Goal: Information Seeking & Learning: Learn about a topic

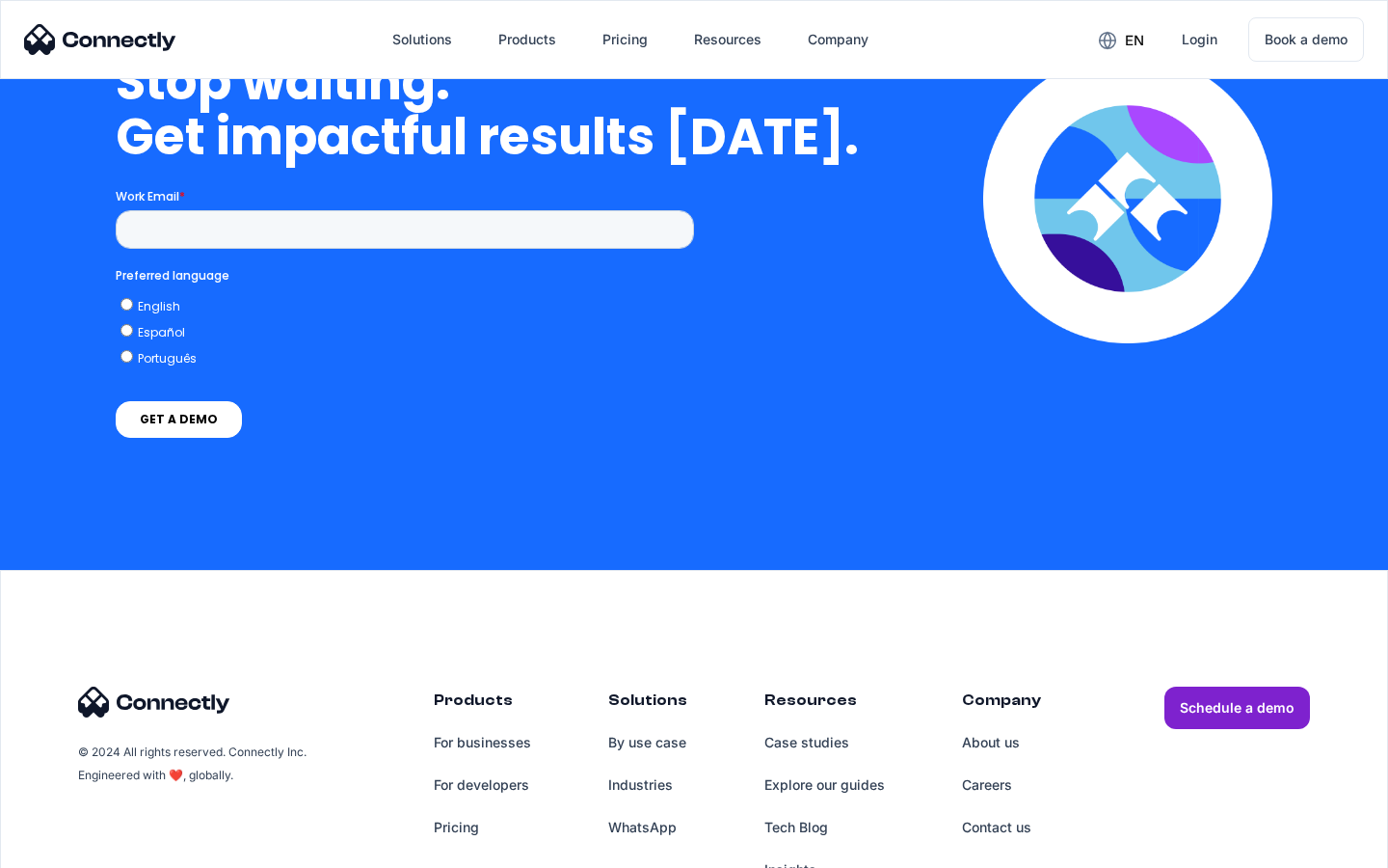
scroll to position [7931, 0]
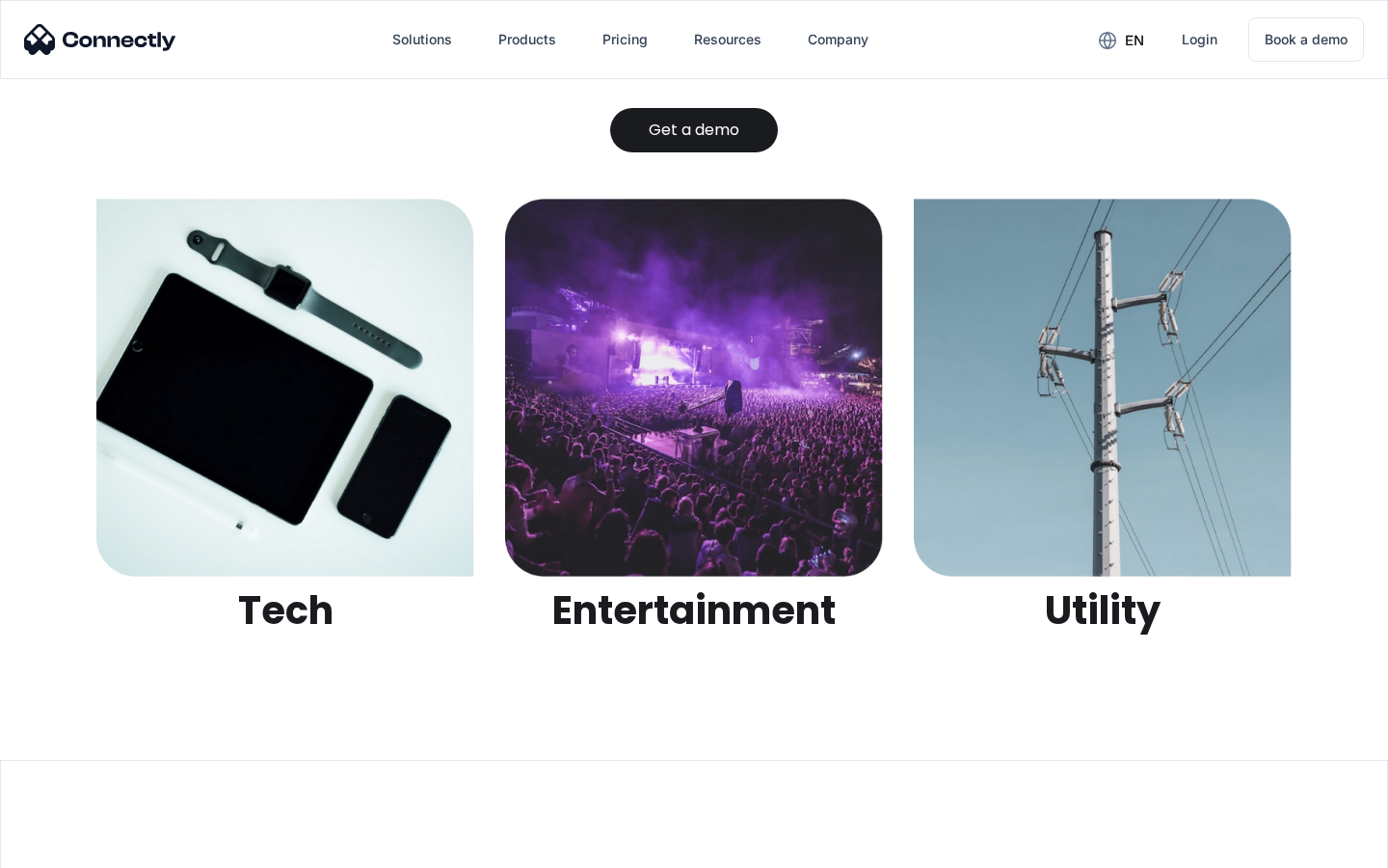
scroll to position [6084, 0]
